Goal: Task Accomplishment & Management: Manage account settings

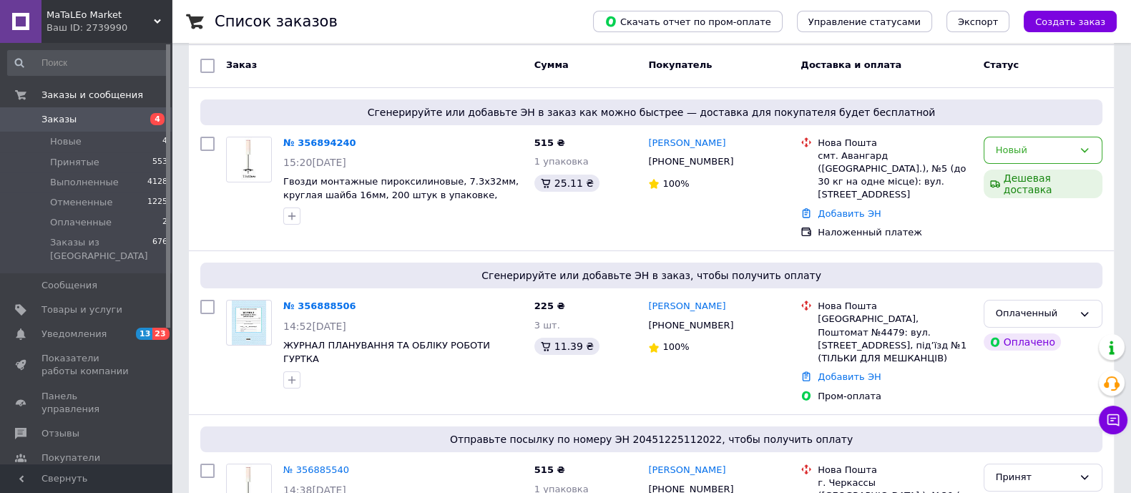
scroll to position [89, 0]
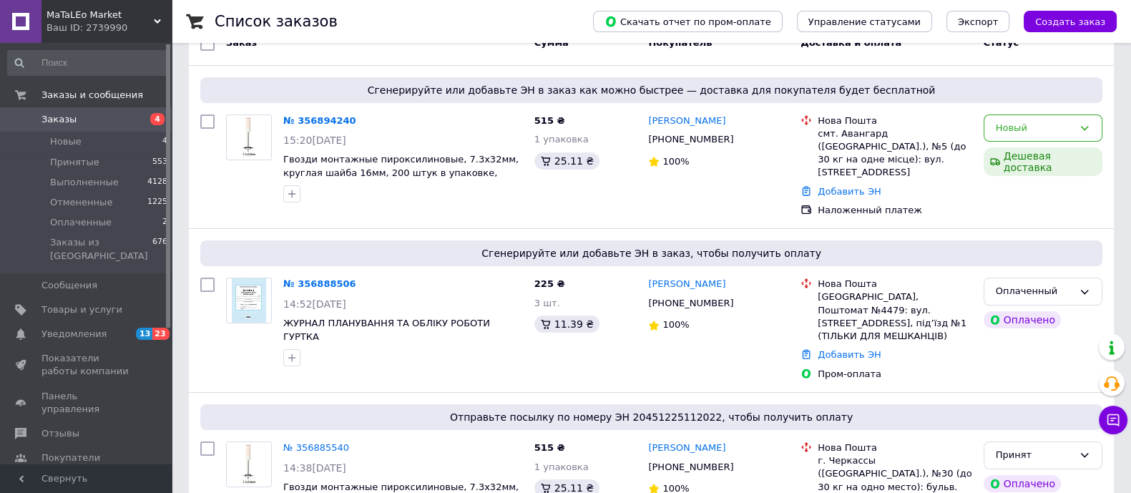
click at [1026, 124] on div "Новый" at bounding box center [1034, 128] width 77 height 15
click at [1017, 152] on li "Принят" at bounding box center [1042, 158] width 117 height 26
drag, startPoint x: 315, startPoint y: 116, endPoint x: 321, endPoint y: 119, distance: 7.4
click at [315, 117] on link "№ 356894240" at bounding box center [316, 120] width 66 height 11
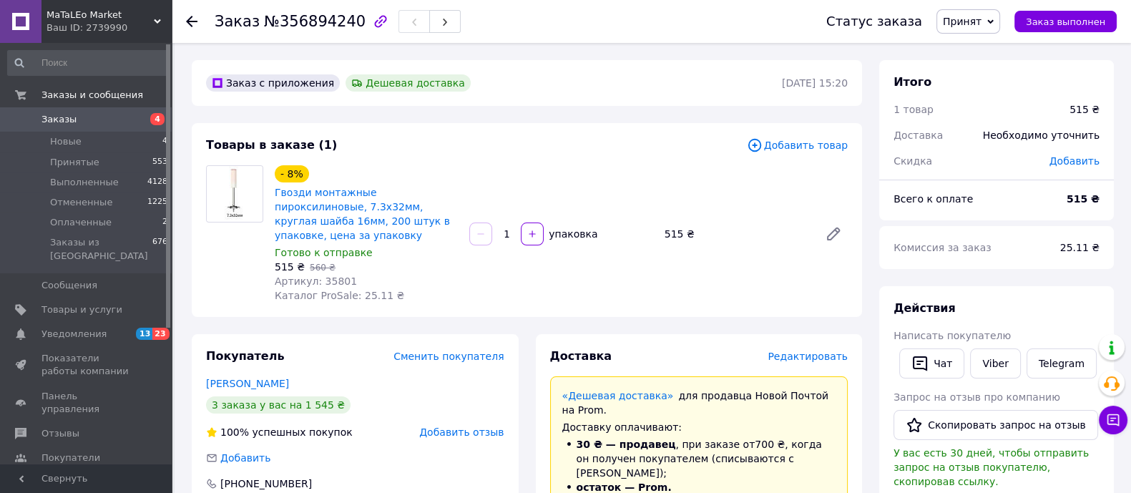
click at [333, 275] on span "Артикул: 35801" at bounding box center [316, 280] width 82 height 11
copy span "35801"
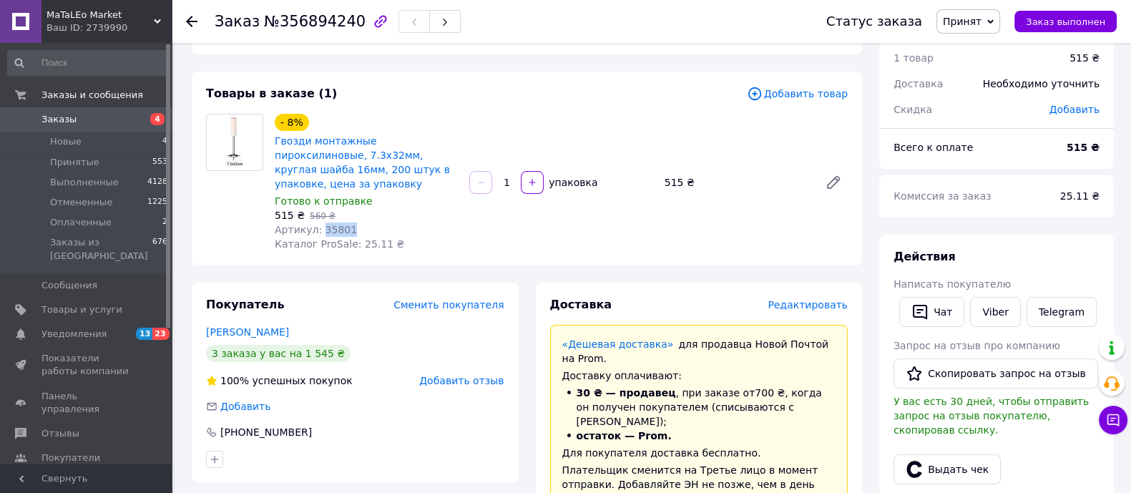
scroll to position [178, 0]
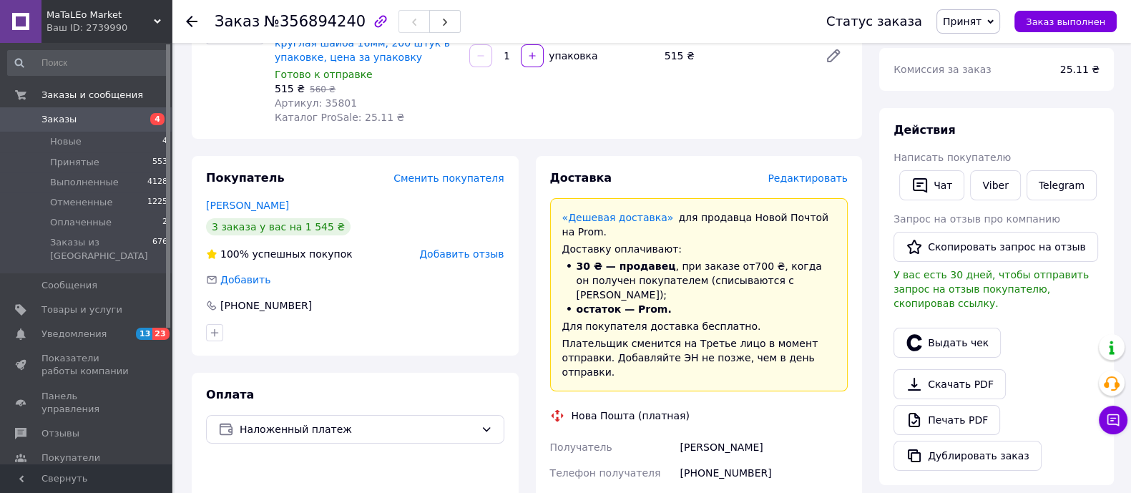
click at [707, 460] on div "[PHONE_NUMBER]" at bounding box center [764, 473] width 174 height 26
copy div "380987450996"
drag, startPoint x: 768, startPoint y: 406, endPoint x: 669, endPoint y: 406, distance: 98.7
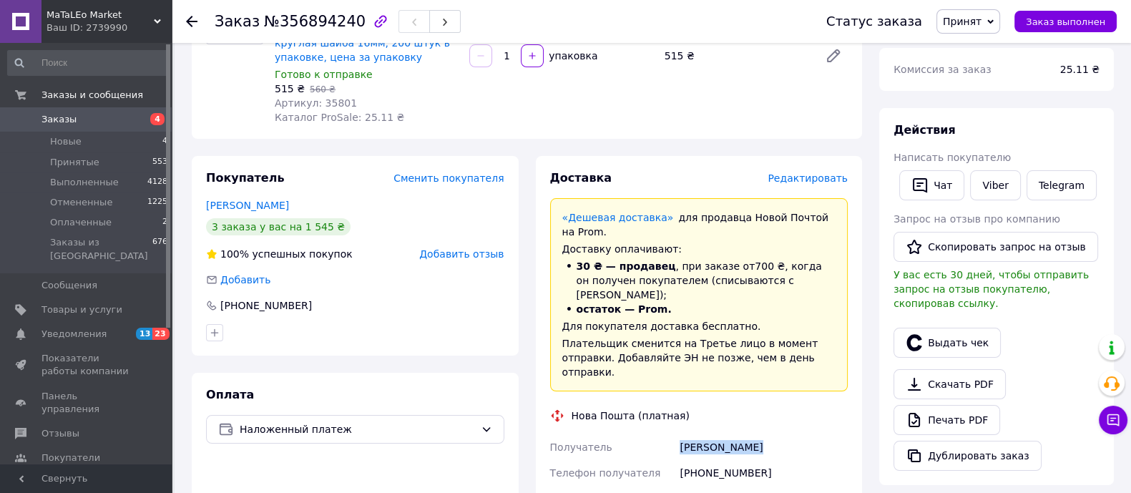
copy div "Получатель [PERSON_NAME]"
click at [192, 24] on icon at bounding box center [191, 21] width 11 height 11
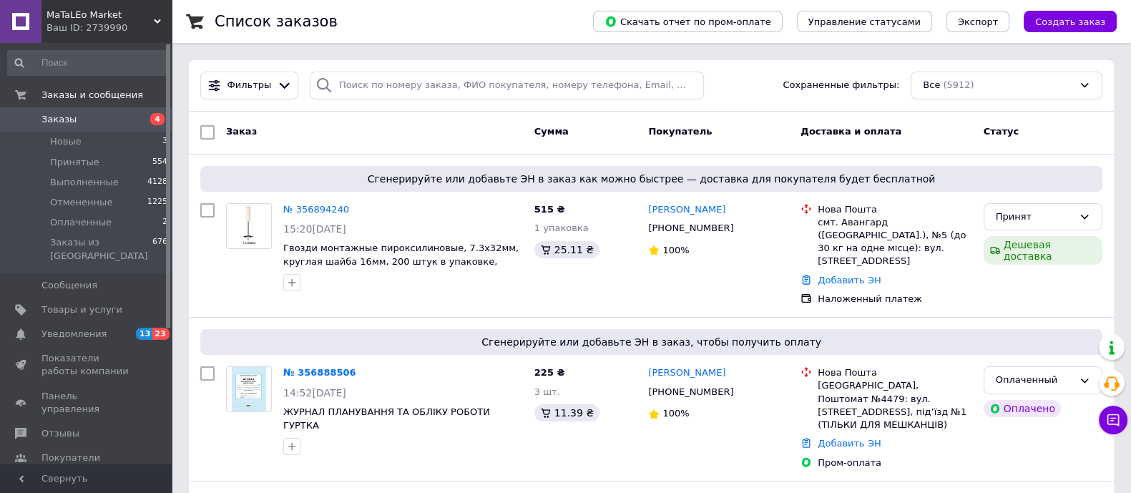
click at [851, 275] on link "Добавить ЭН" at bounding box center [849, 280] width 63 height 11
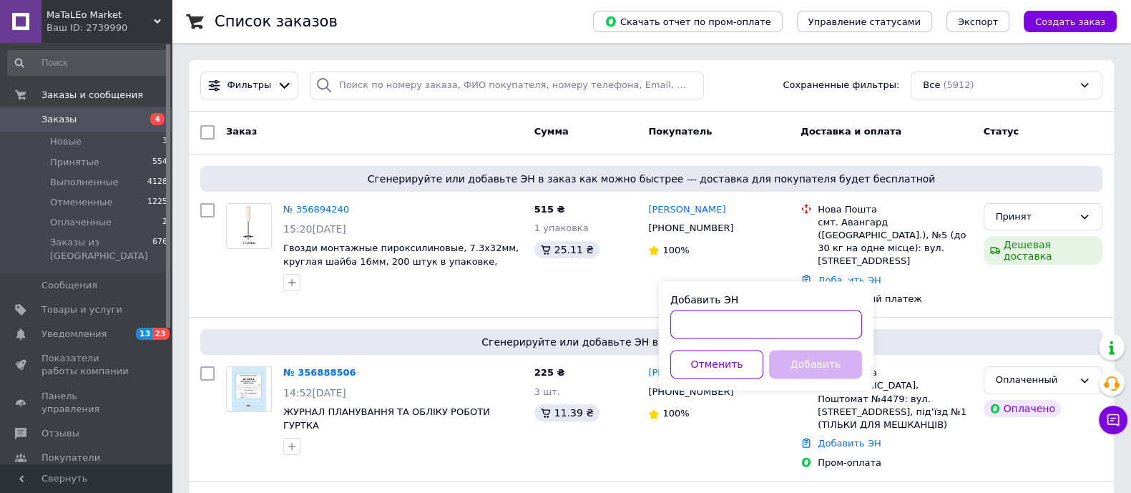
click at [763, 322] on input "Добавить ЭН" at bounding box center [766, 324] width 192 height 29
paste input "20451225176595"
type input "20451225176595"
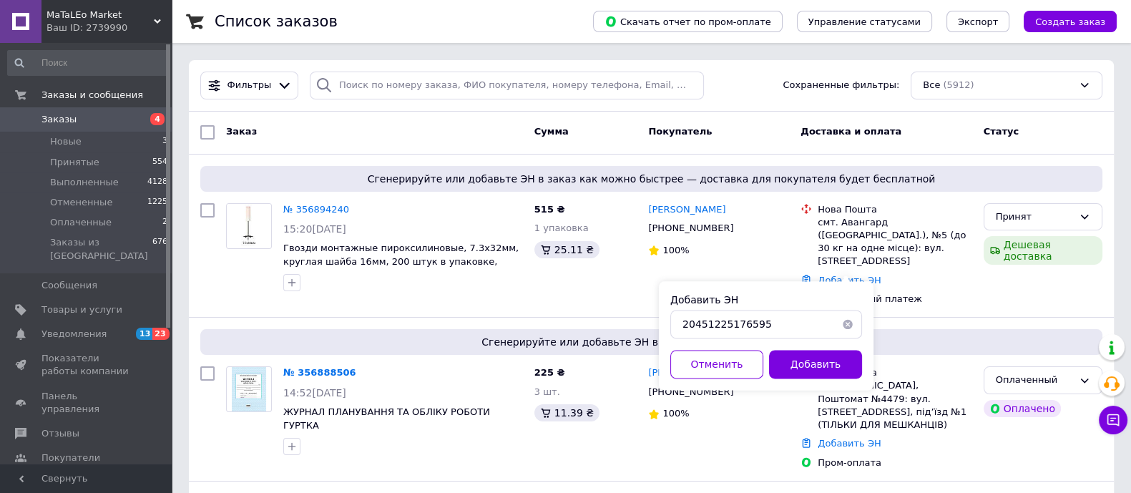
click at [778, 352] on button "Добавить" at bounding box center [815, 364] width 93 height 29
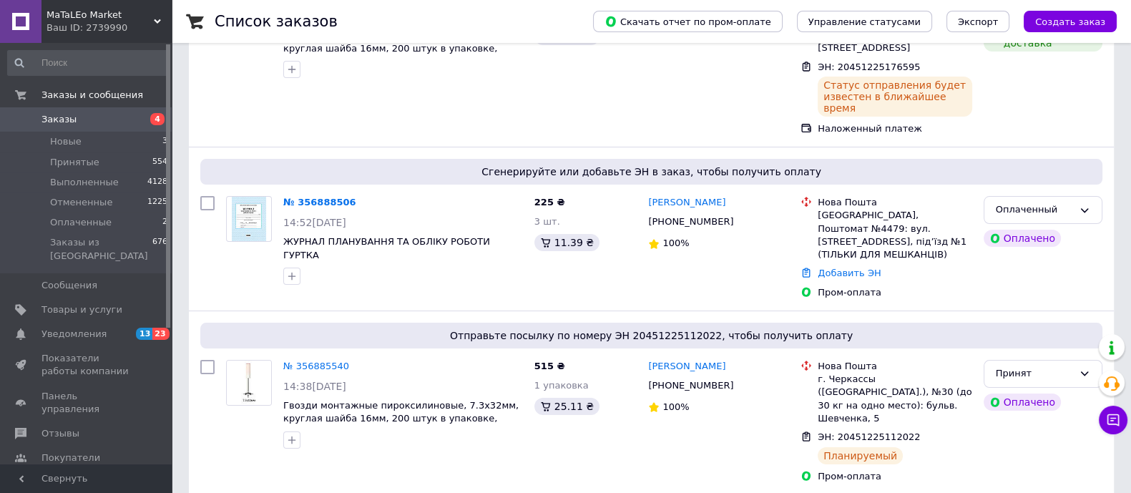
scroll to position [178, 0]
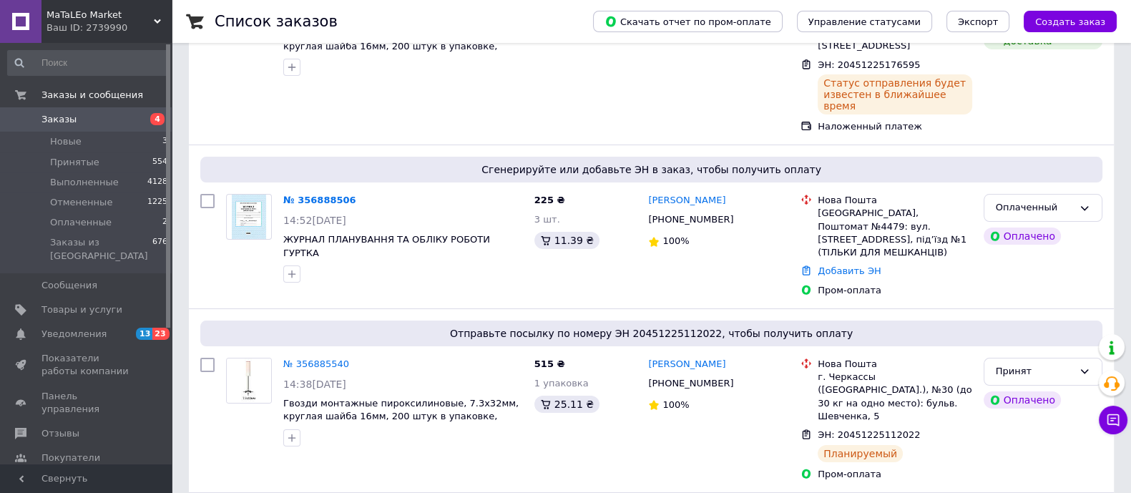
click at [1087, 202] on icon at bounding box center [1084, 207] width 11 height 11
click at [1014, 225] on li "Принят" at bounding box center [1042, 238] width 117 height 26
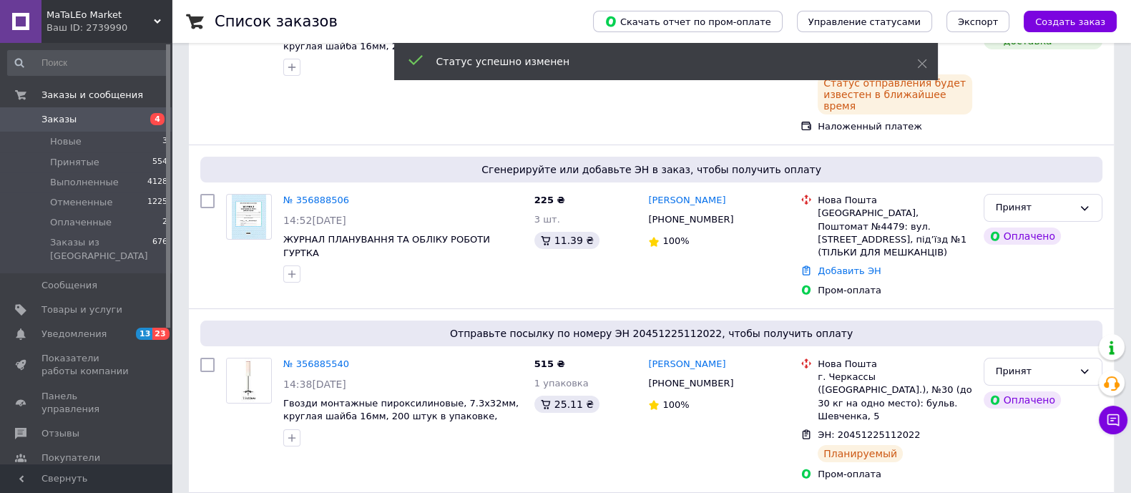
click at [299, 195] on link "№ 356888506" at bounding box center [316, 200] width 66 height 11
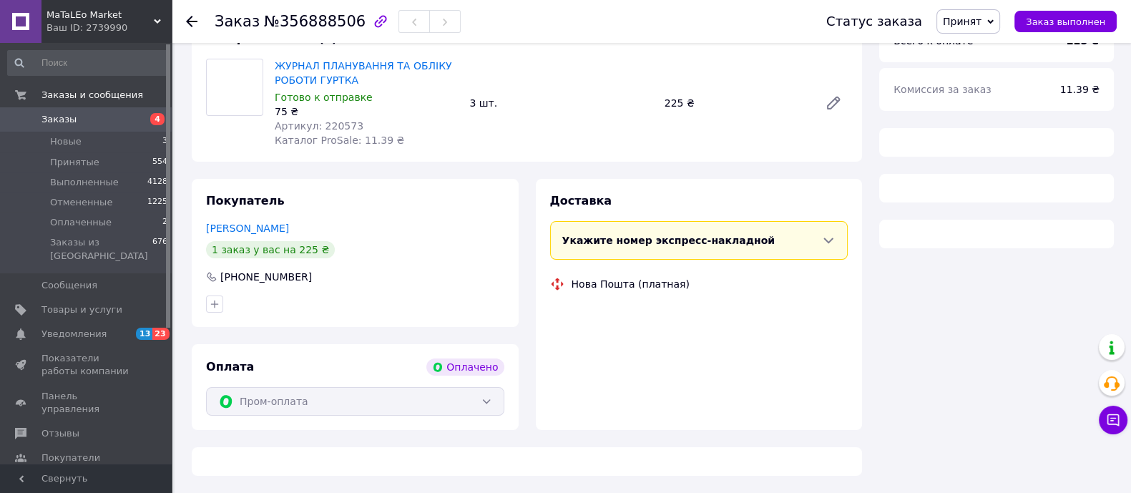
scroll to position [178, 0]
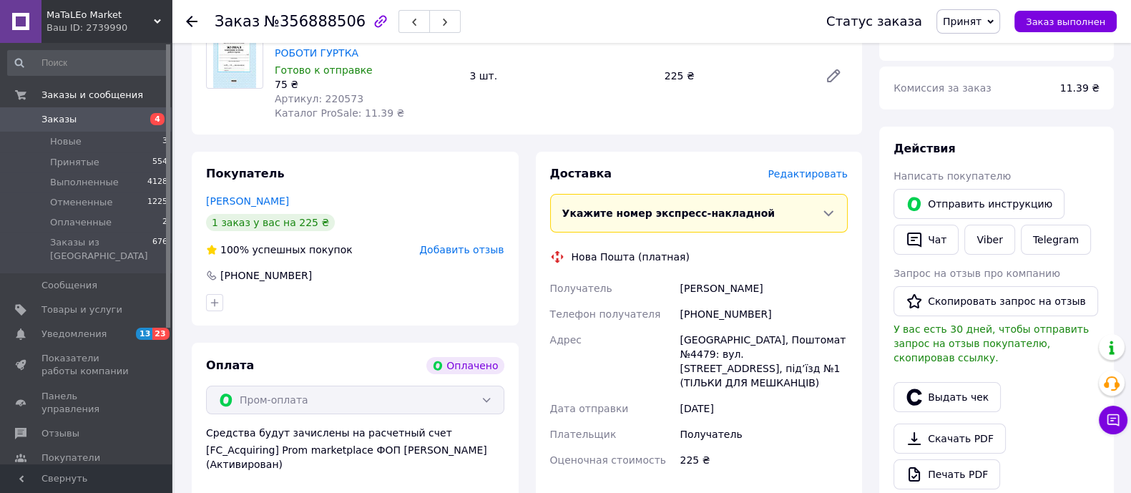
click at [329, 100] on span "Артикул: 220573" at bounding box center [319, 98] width 89 height 11
copy span "220573"
click at [730, 316] on div "[PHONE_NUMBER]" at bounding box center [764, 314] width 174 height 26
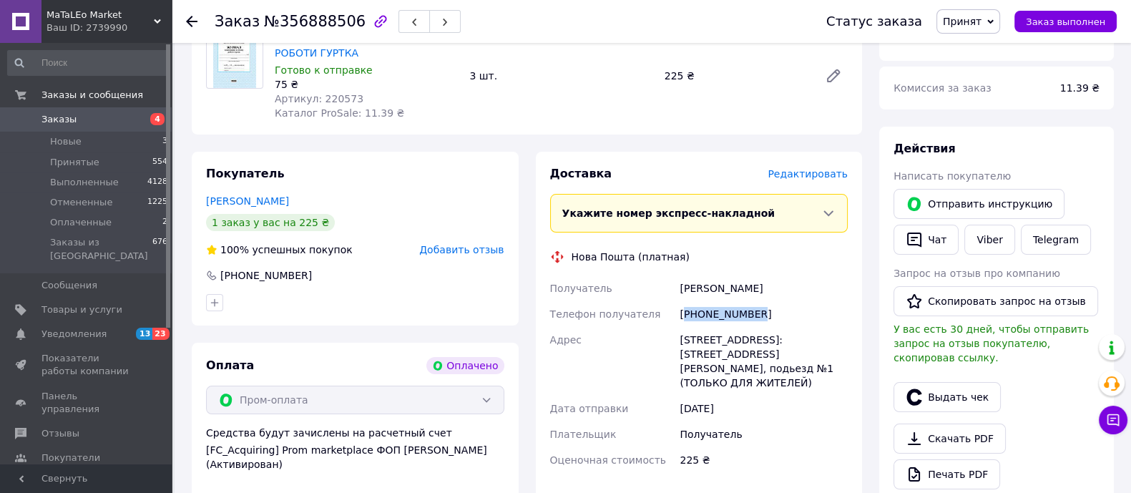
copy div "380956992680"
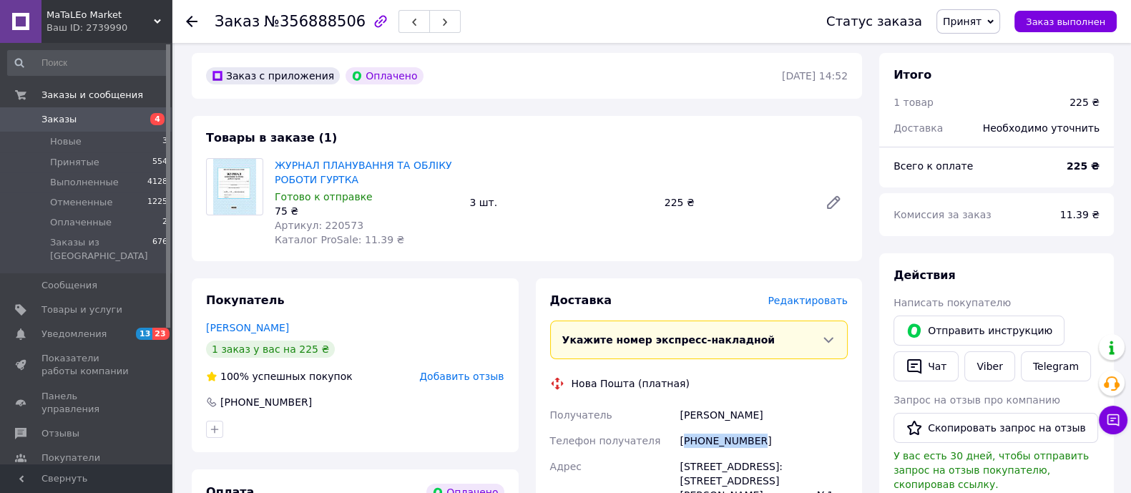
scroll to position [89, 0]
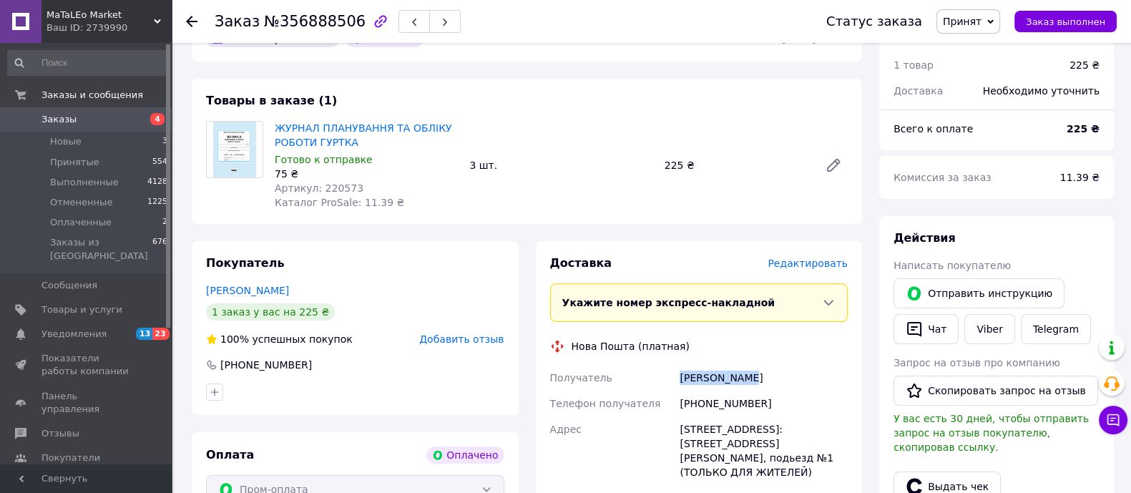
drag, startPoint x: 676, startPoint y: 377, endPoint x: 770, endPoint y: 373, distance: 94.5
click at [770, 373] on div "[PERSON_NAME]" at bounding box center [764, 378] width 174 height 26
copy div "[PERSON_NAME]"
click at [697, 444] on div "[STREET_ADDRESS]: [STREET_ADDRESS][PERSON_NAME], подьезд №1 (ТОЛЬКО ДЛЯ ЖИТЕЛЕЙ)" at bounding box center [764, 450] width 174 height 69
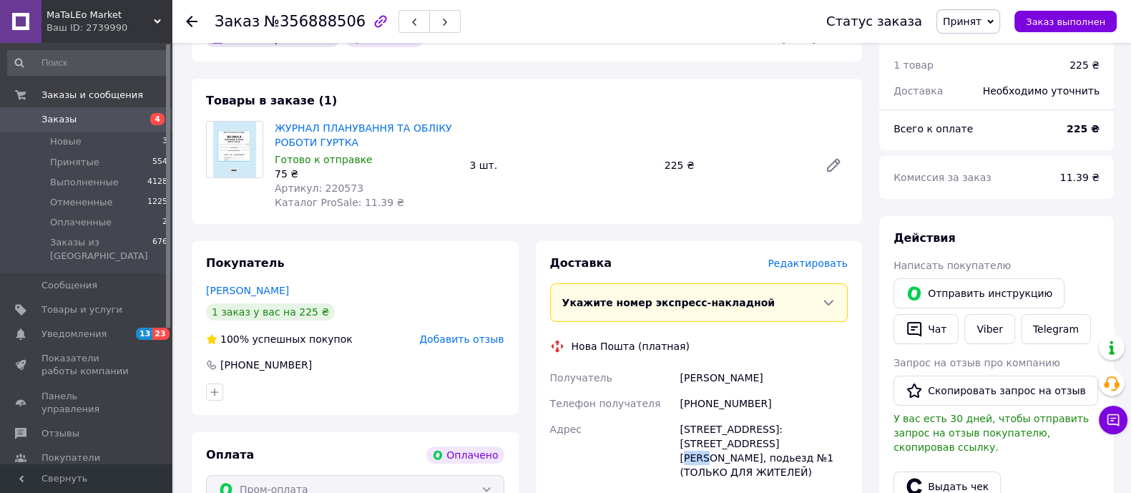
copy div "4479"
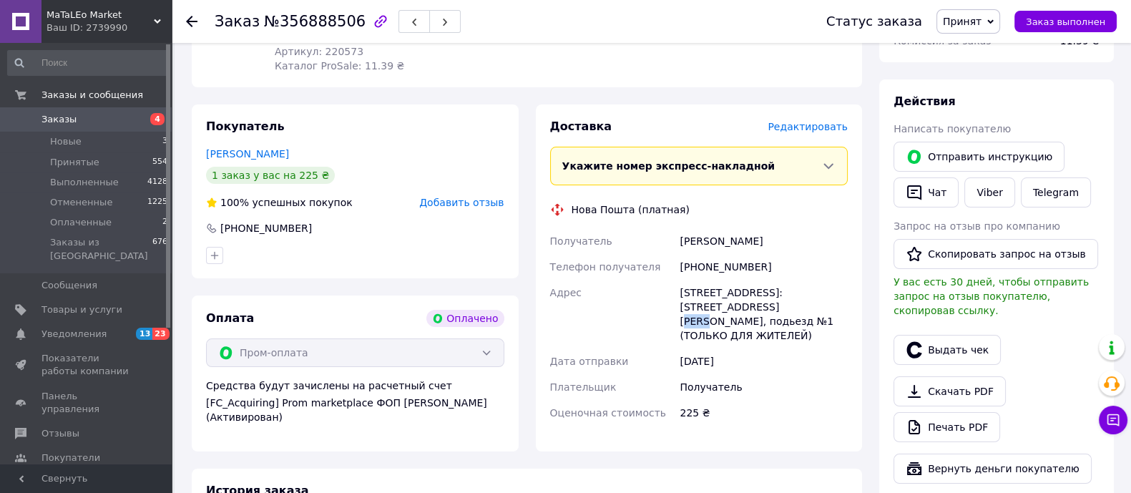
scroll to position [0, 0]
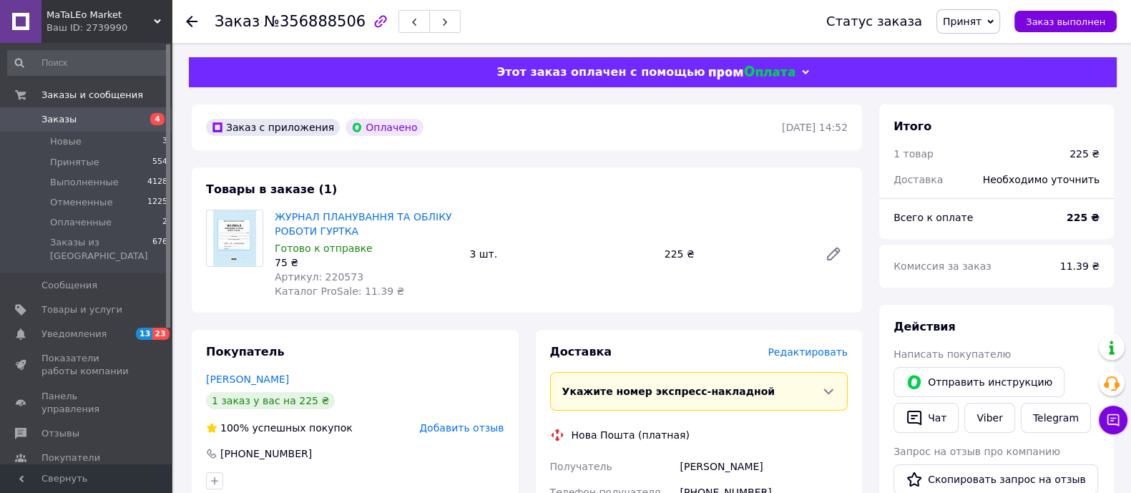
drag, startPoint x: 186, startPoint y: 17, endPoint x: 197, endPoint y: 23, distance: 12.2
click at [186, 17] on icon at bounding box center [191, 21] width 11 height 11
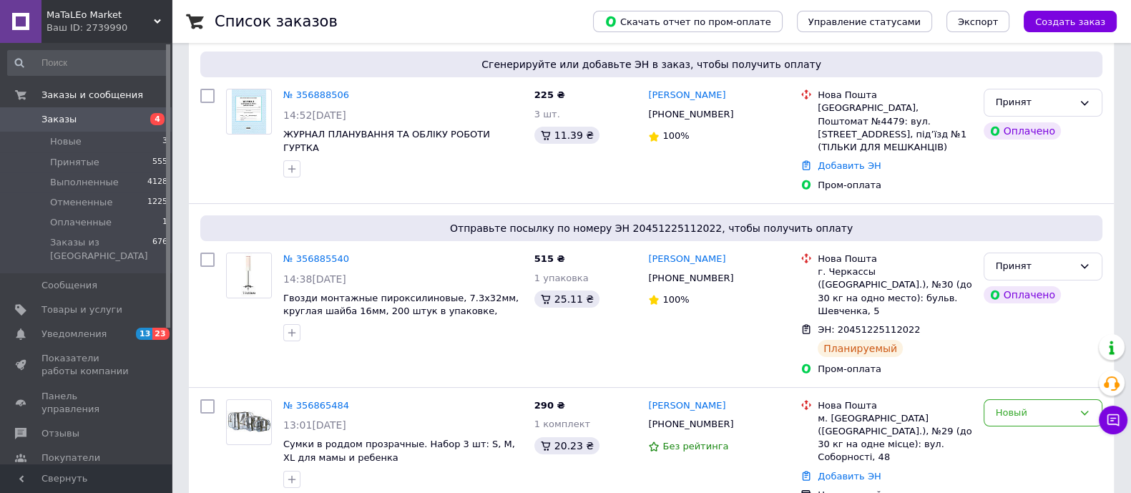
scroll to position [268, 0]
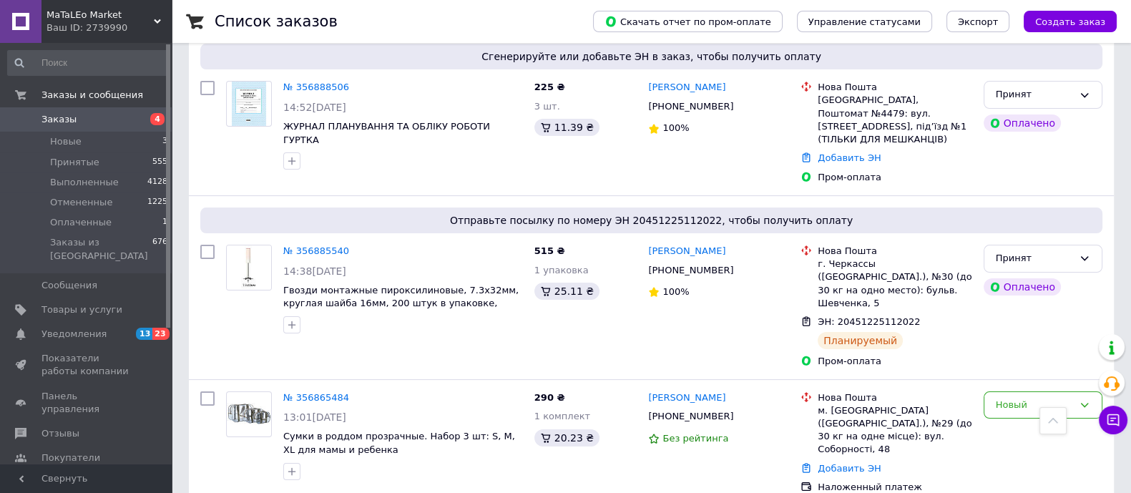
click at [847, 168] on div "Пром-оплата" at bounding box center [895, 177] width 160 height 19
click at [847, 152] on link "Добавить ЭН" at bounding box center [849, 157] width 63 height 11
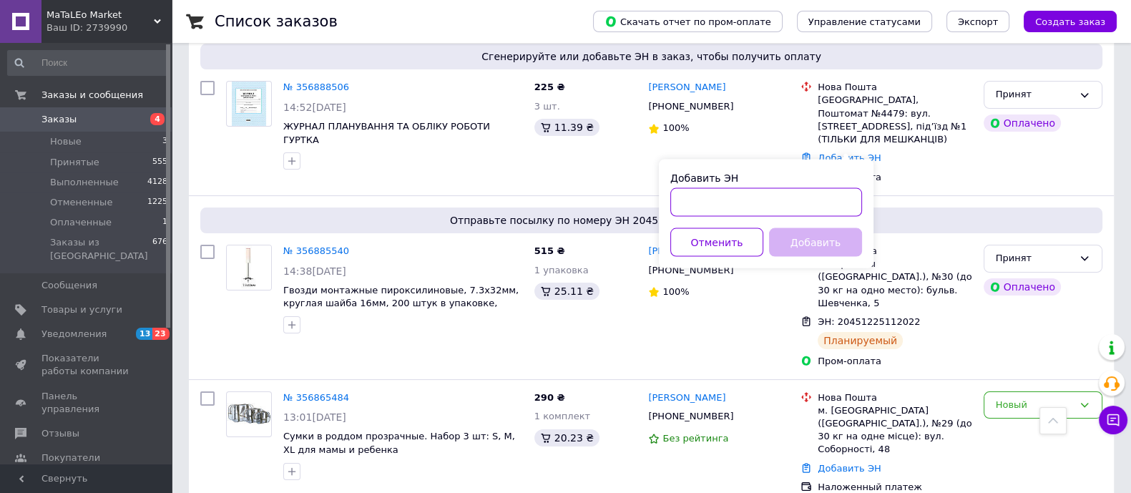
click at [793, 207] on input "Добавить ЭН" at bounding box center [766, 202] width 192 height 29
paste input "20451225180964"
type input "20451225180964"
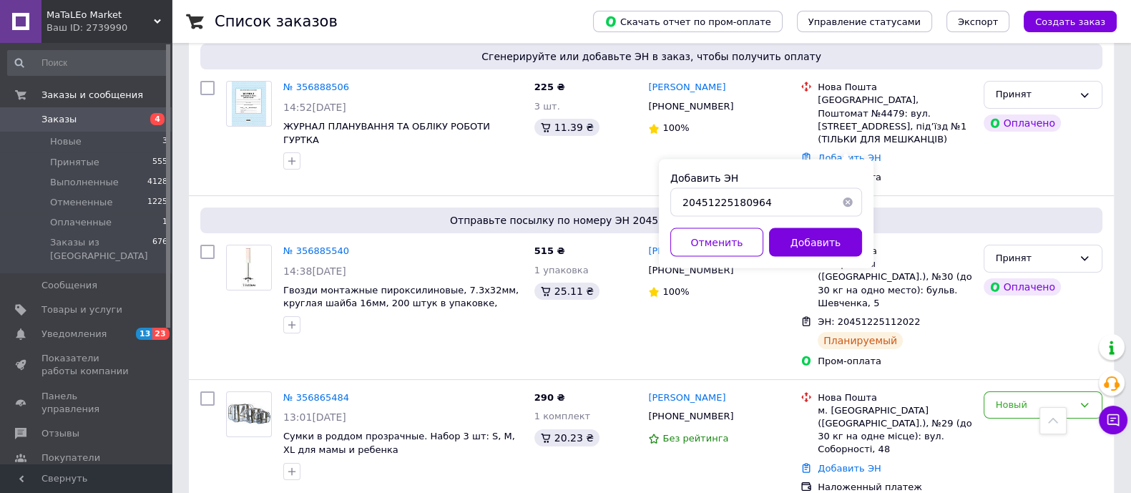
click at [798, 242] on button "Добавить" at bounding box center [815, 242] width 93 height 29
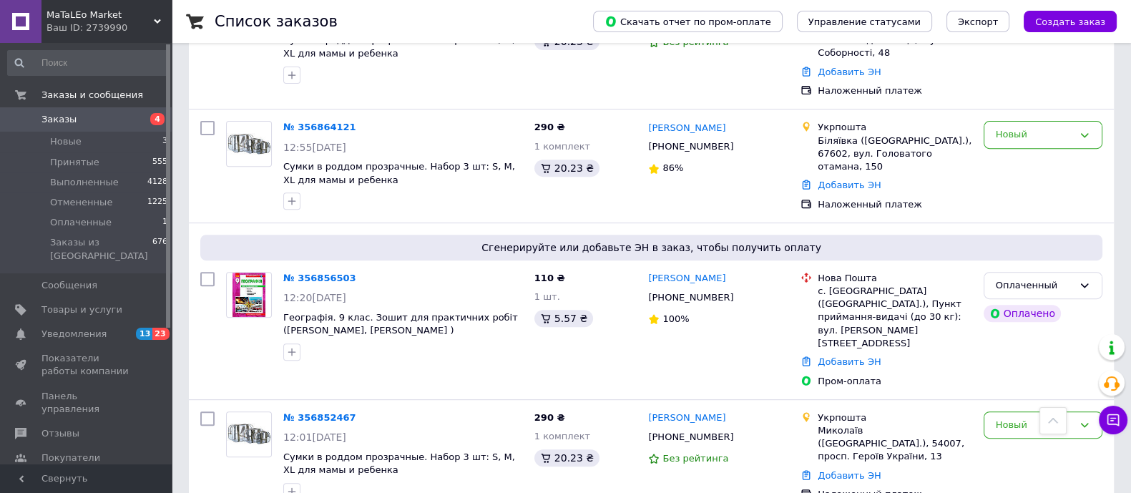
scroll to position [715, 0]
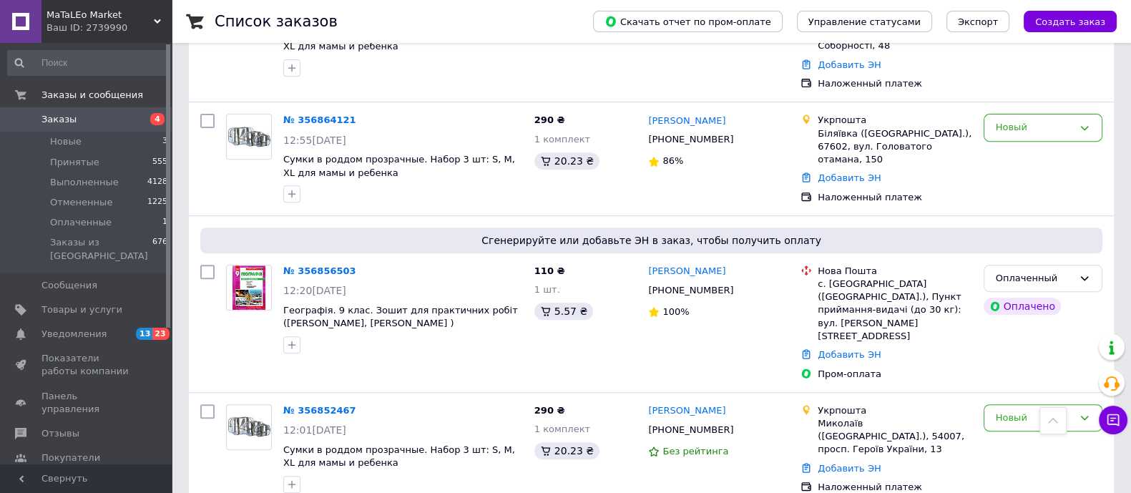
click at [1052, 271] on div "Оплаченный" at bounding box center [1034, 278] width 77 height 15
click at [1023, 295] on li "Принят" at bounding box center [1042, 308] width 117 height 26
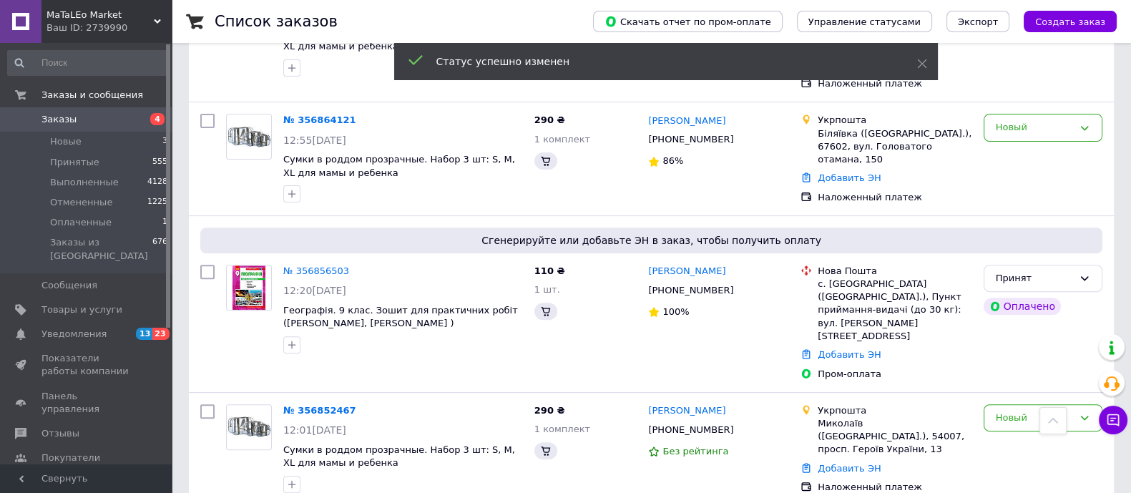
click at [313, 265] on link "№ 356856503" at bounding box center [316, 270] width 66 height 11
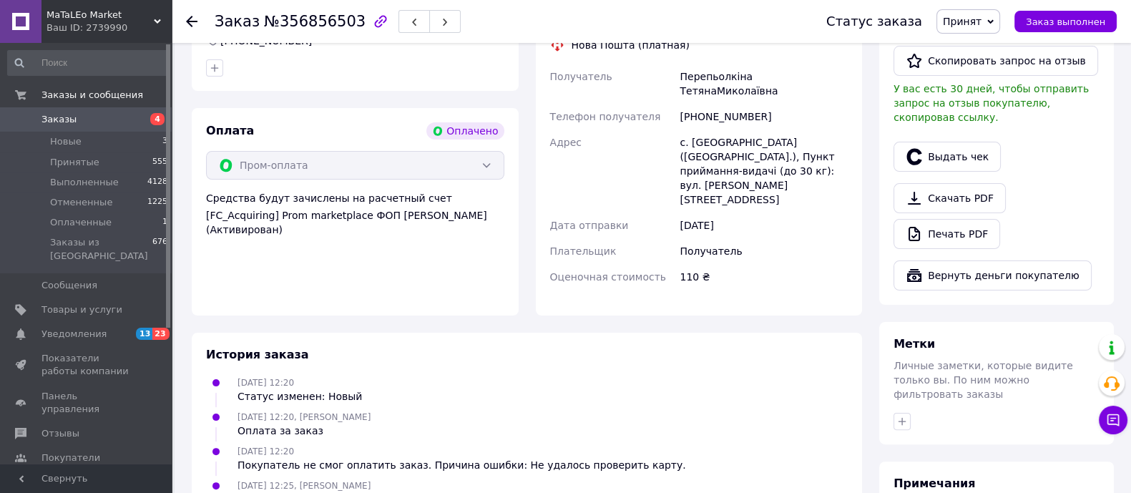
scroll to position [206, 0]
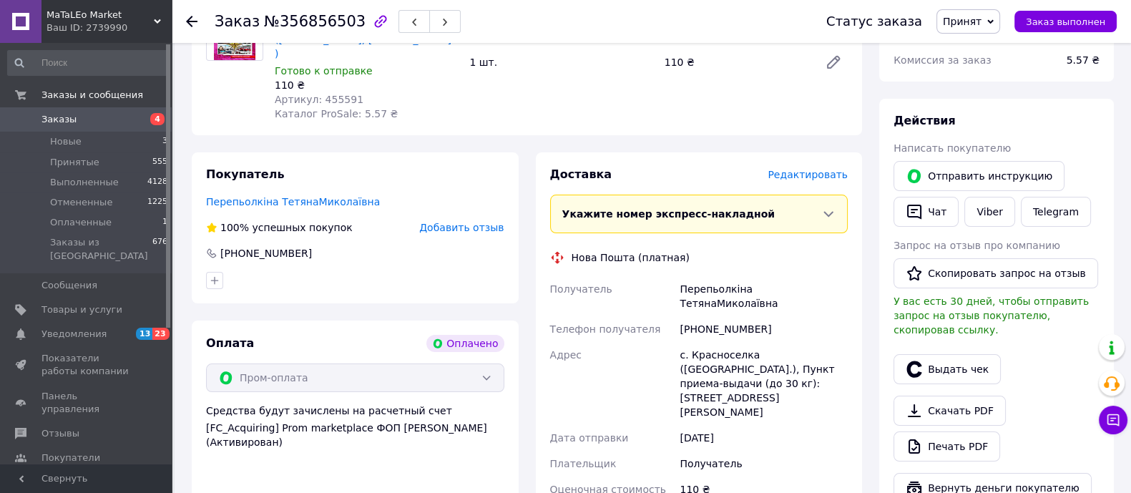
click at [333, 94] on span "Артикул: 455591" at bounding box center [319, 99] width 89 height 11
copy span "455591"
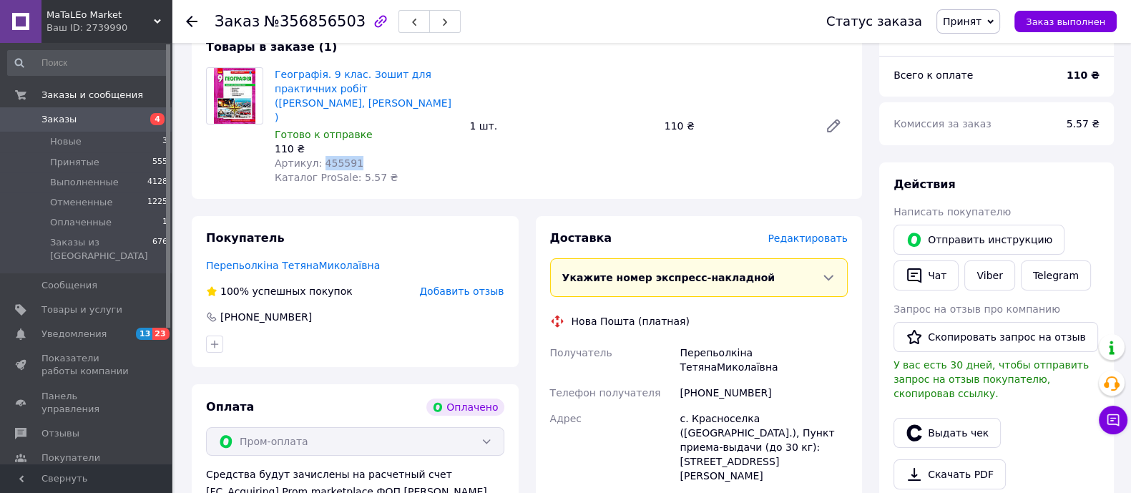
scroll to position [295, 0]
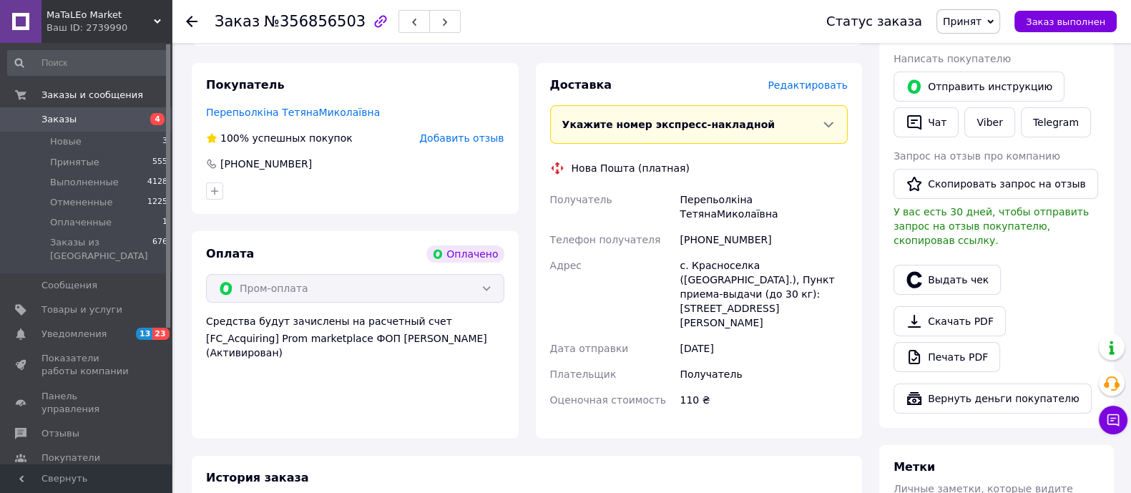
click at [726, 227] on div "[PHONE_NUMBER]" at bounding box center [764, 240] width 174 height 26
copy div "380688816258"
copy div "Перепьолкіна ТетянаМиколаївна"
drag, startPoint x: 682, startPoint y: 189, endPoint x: 831, endPoint y: 187, distance: 148.8
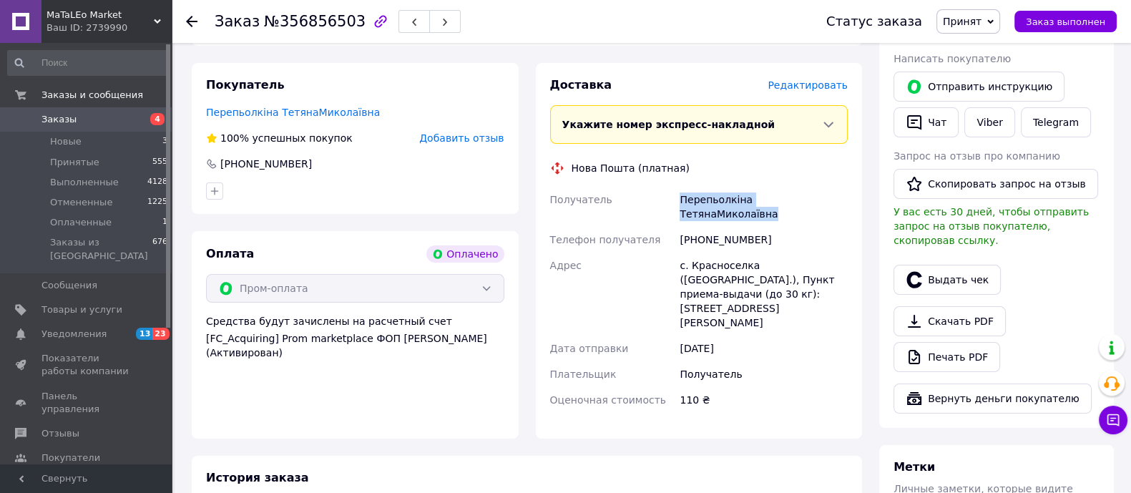
click at [831, 187] on div "Перепьолкіна ТетянаМиколаївна" at bounding box center [764, 207] width 174 height 40
click at [720, 253] on div "с. Красноселка ([GEOGRAPHIC_DATA].), Пункт приема-выдачи (до 30 кг): [STREET_AD…" at bounding box center [764, 294] width 174 height 83
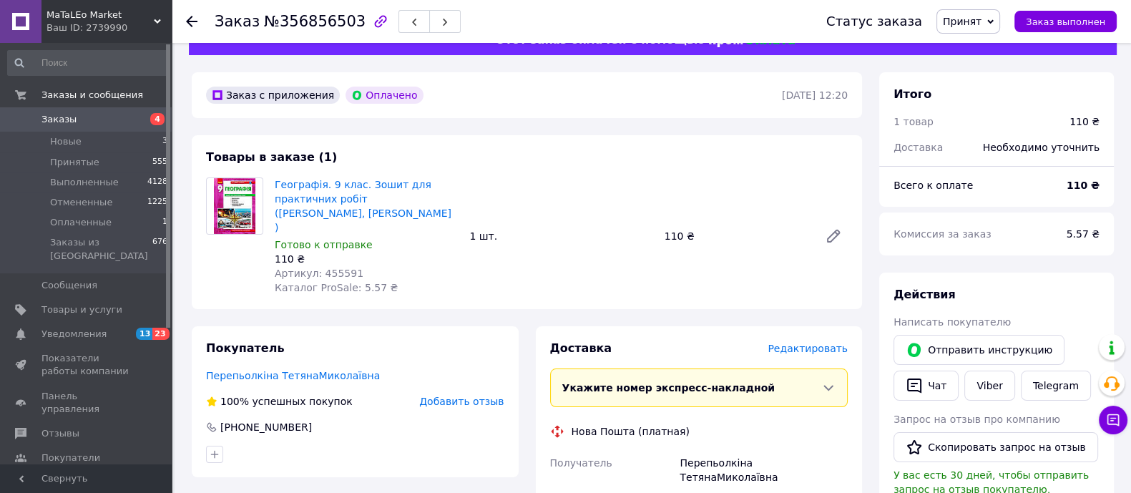
scroll to position [27, 0]
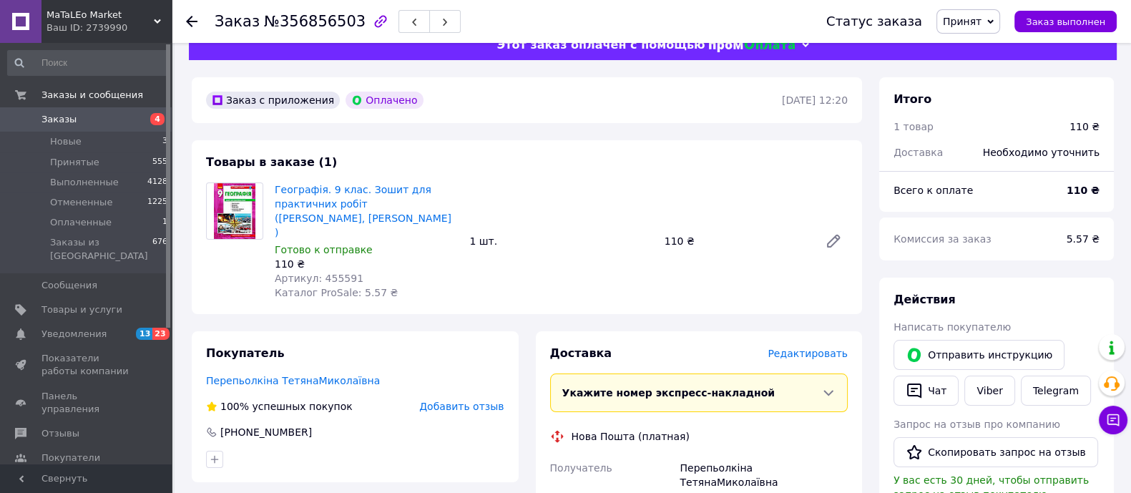
click at [191, 18] on icon at bounding box center [191, 21] width 11 height 11
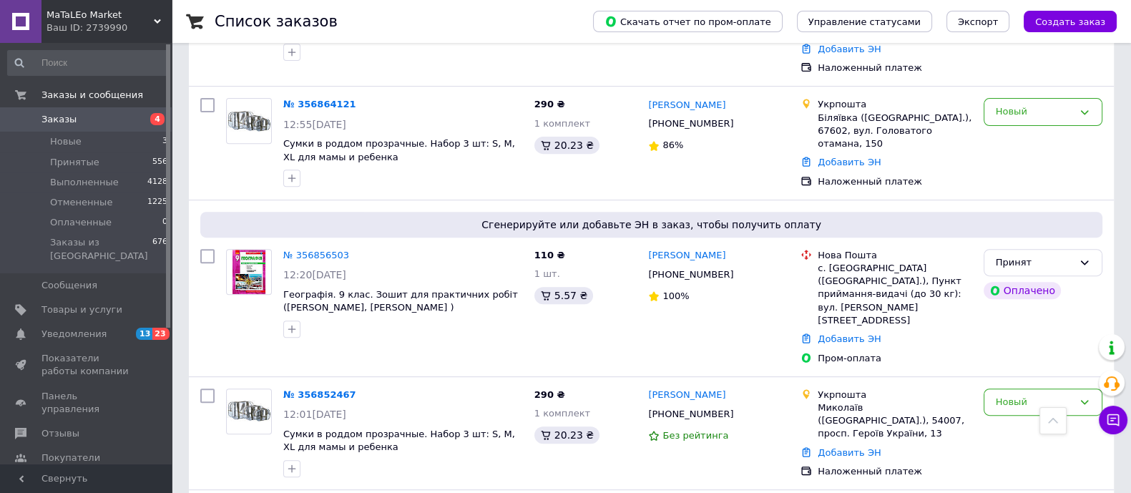
scroll to position [715, 0]
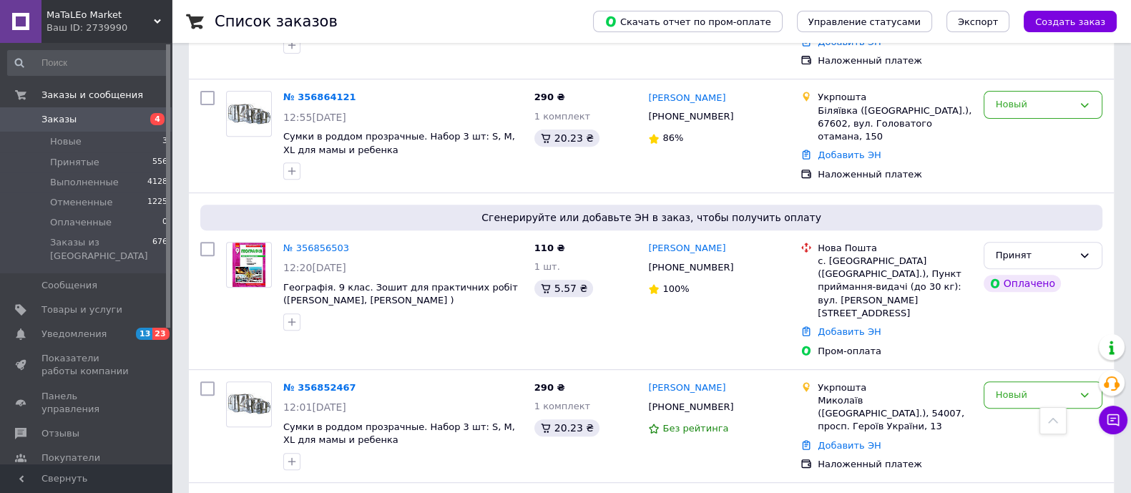
click at [847, 326] on link "Добавить ЭН" at bounding box center [849, 331] width 63 height 11
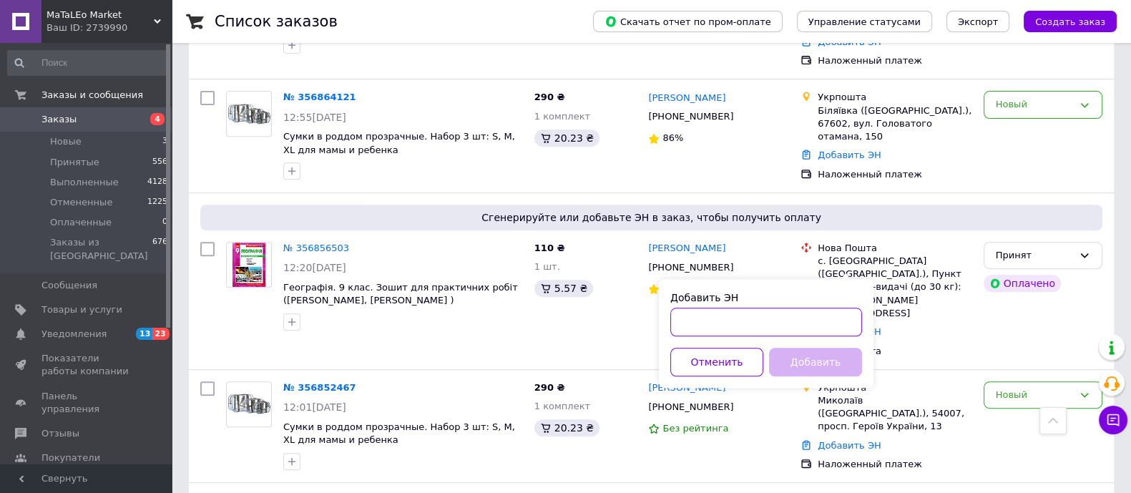
click at [772, 314] on input "Добавить ЭН" at bounding box center [766, 322] width 192 height 29
paste input "20451225183615"
type input "20451225183615"
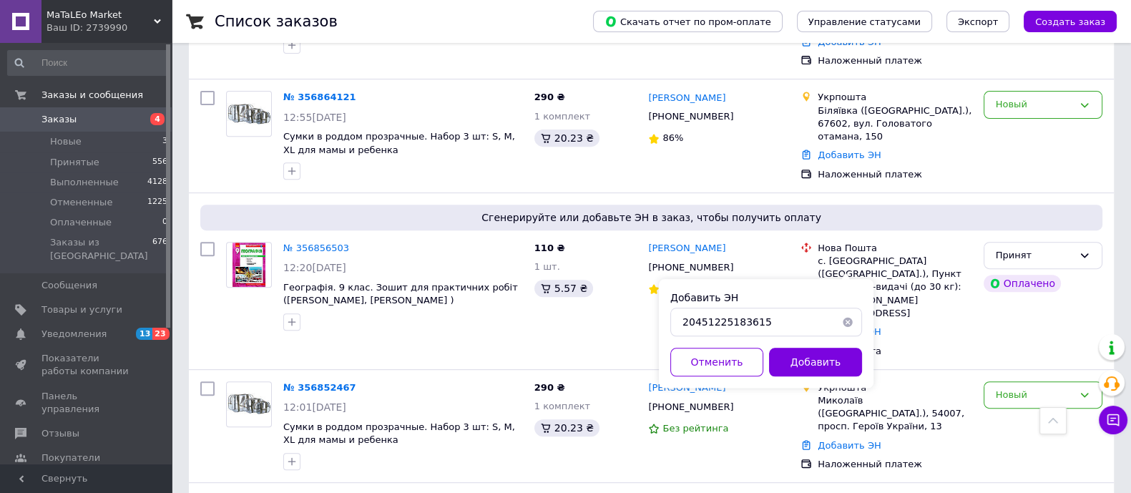
click at [798, 358] on button "Добавить" at bounding box center [815, 362] width 93 height 29
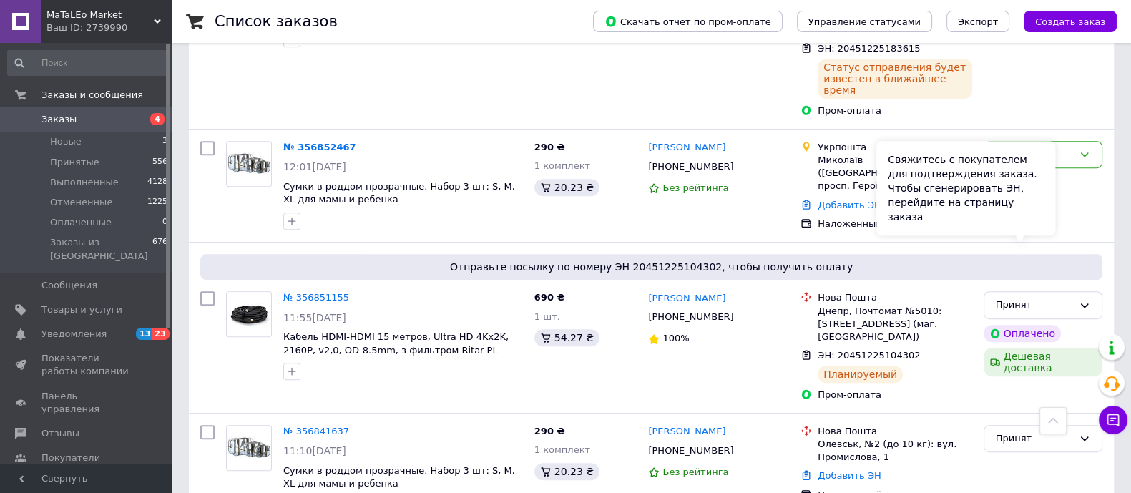
scroll to position [805, 0]
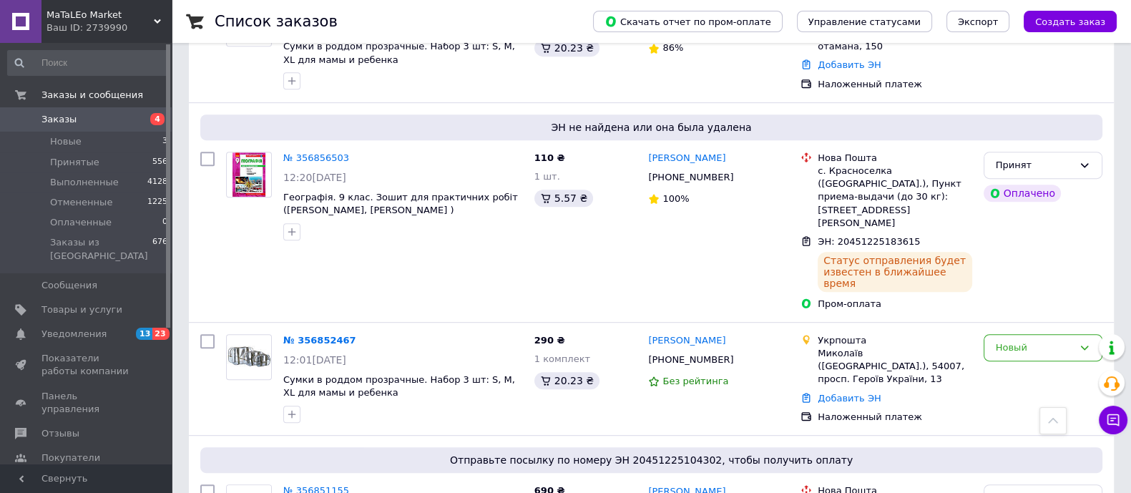
click at [1046, 341] on div "Новый" at bounding box center [1034, 348] width 77 height 15
click at [1027, 364] on li "Принят" at bounding box center [1042, 377] width 117 height 26
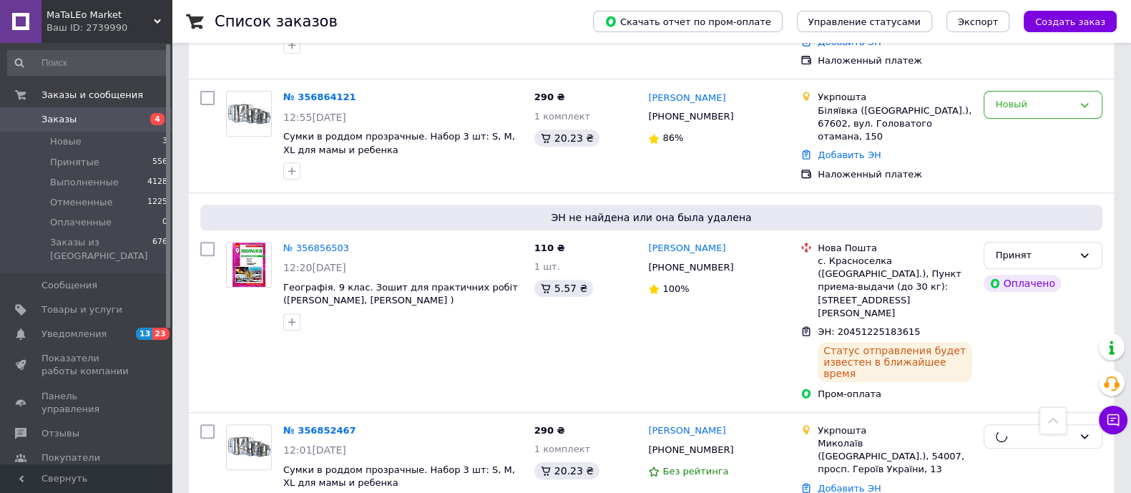
scroll to position [625, 0]
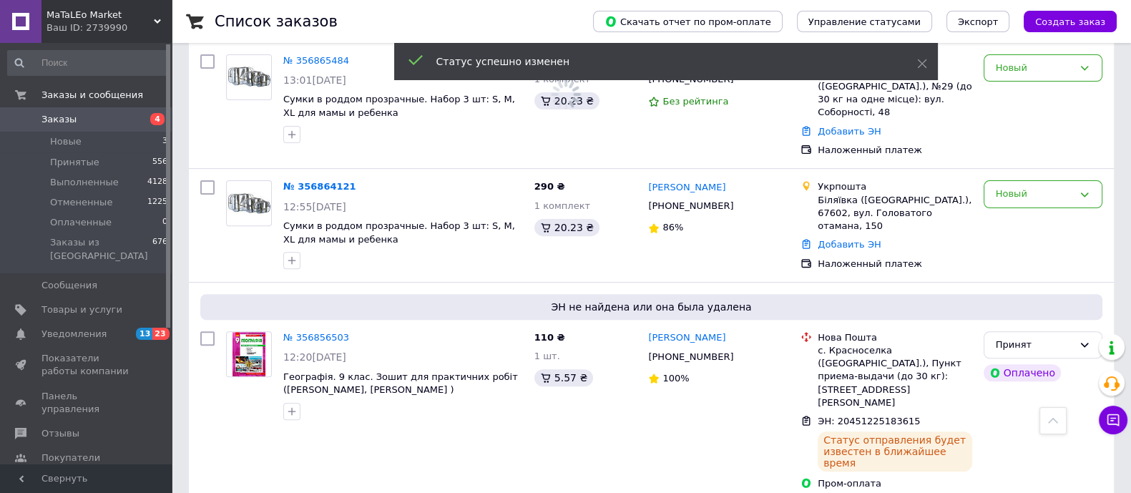
click at [1043, 187] on div "Новый" at bounding box center [1034, 194] width 77 height 15
click at [1029, 211] on li "Принят" at bounding box center [1042, 224] width 117 height 26
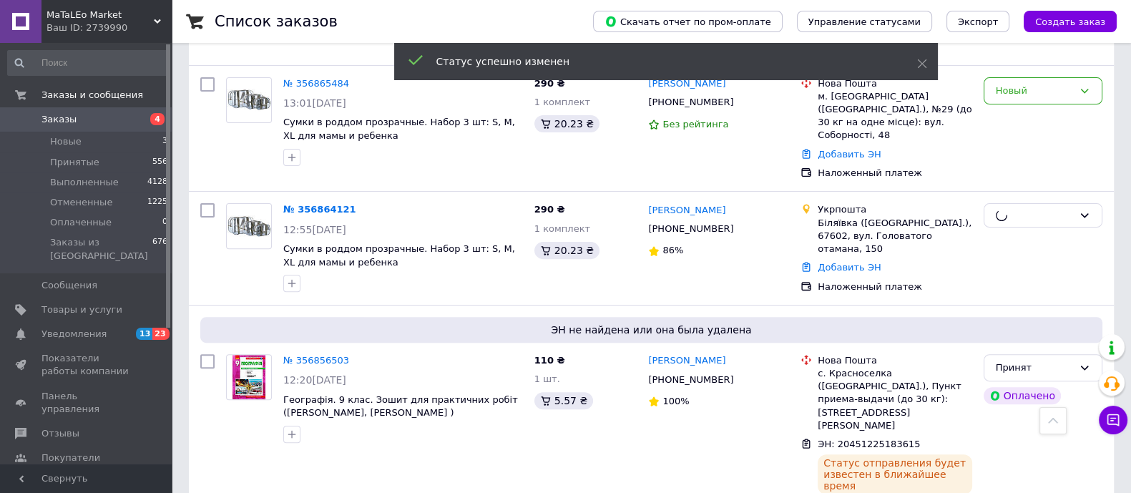
scroll to position [447, 0]
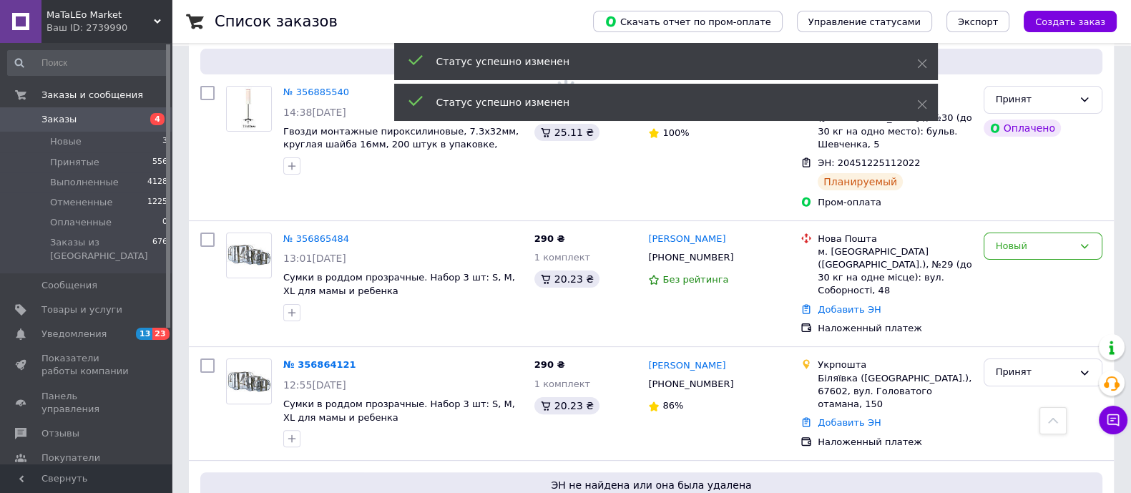
click at [1053, 239] on div "Новый" at bounding box center [1034, 246] width 77 height 15
click at [1019, 263] on li "Принят" at bounding box center [1042, 276] width 117 height 26
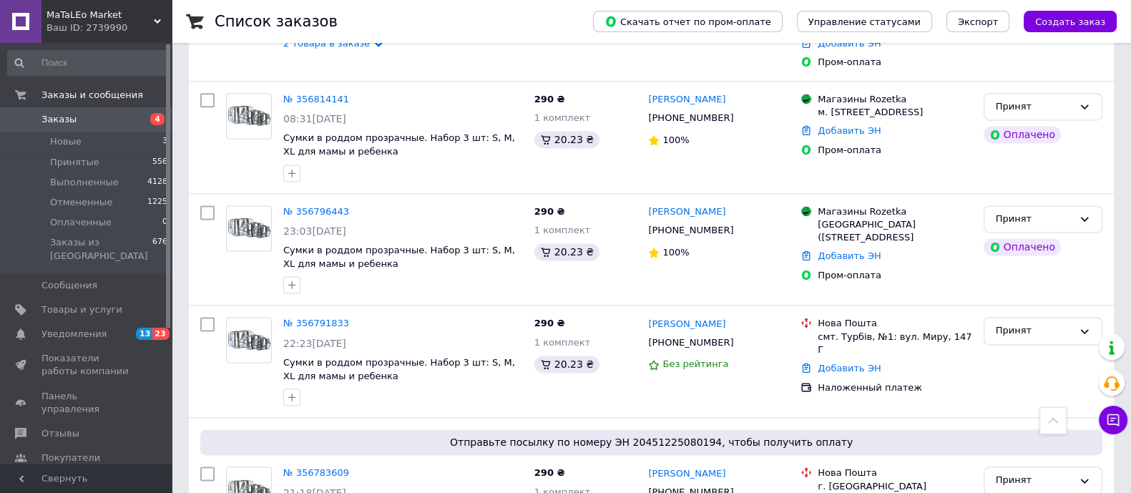
scroll to position [2442, 0]
